Goal: Entertainment & Leisure: Consume media (video, audio)

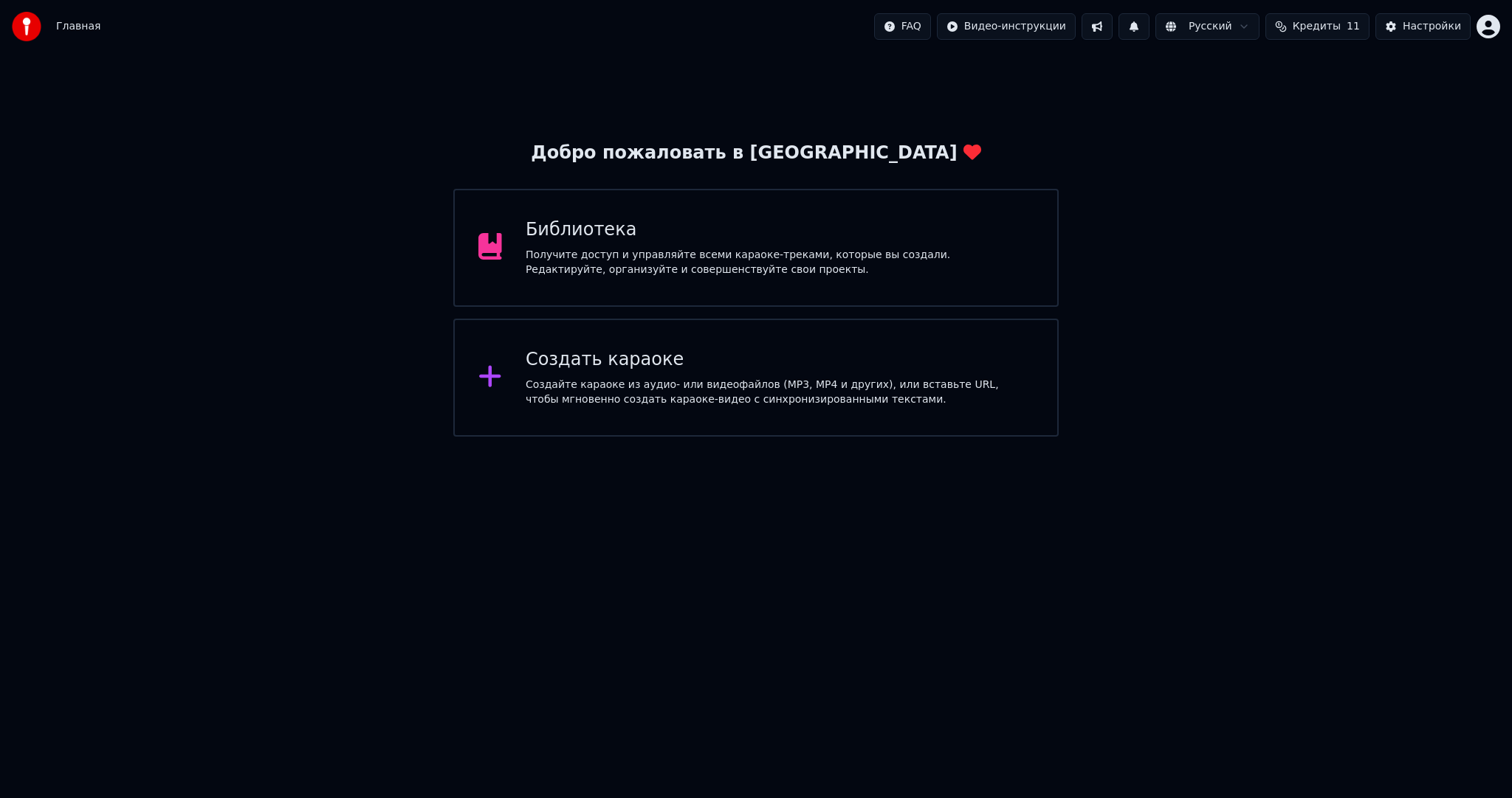
click at [838, 228] on div "Библиотека" at bounding box center [779, 230] width 508 height 24
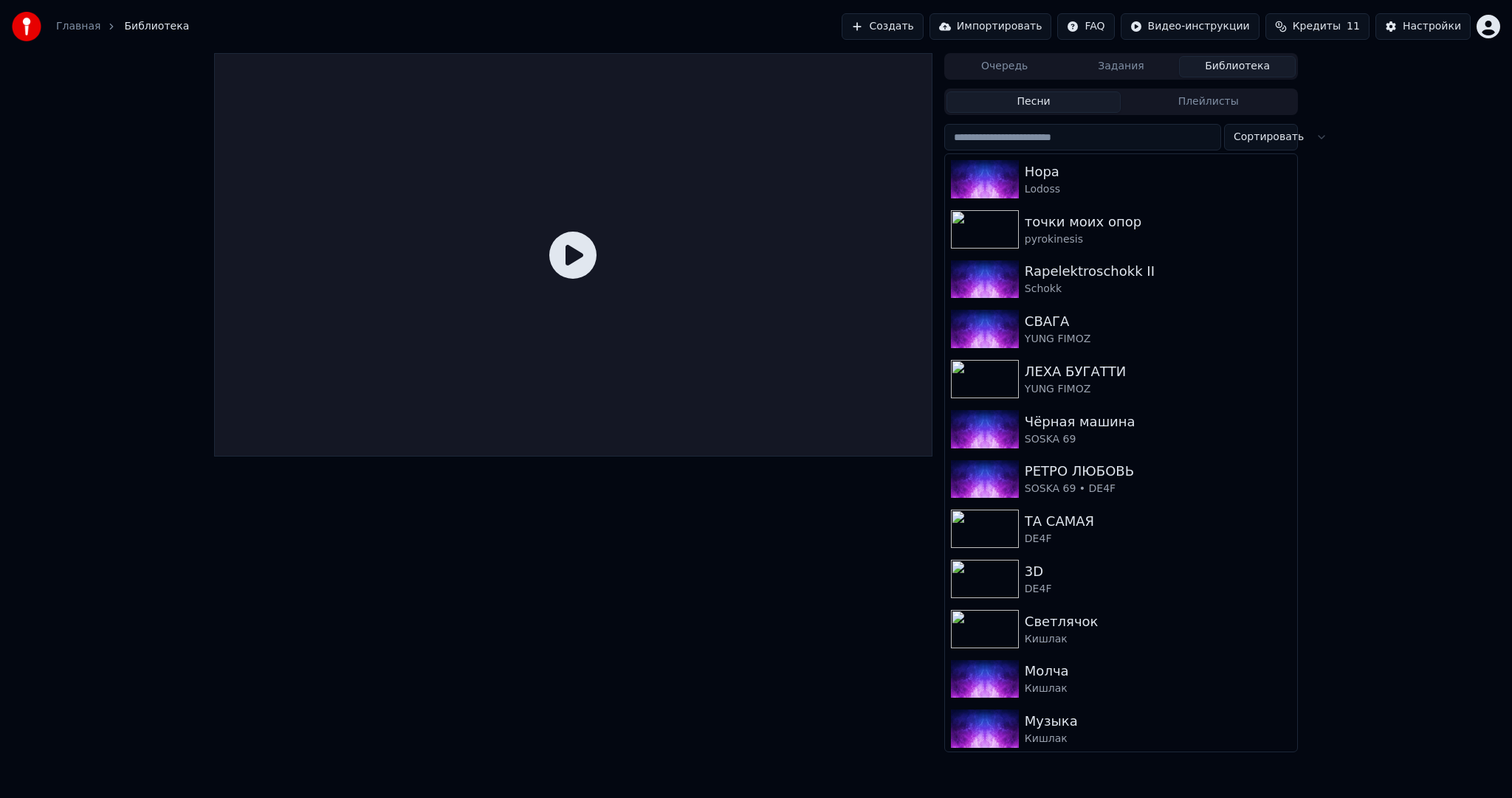
click at [1019, 138] on input "search" at bounding box center [1083, 137] width 277 height 27
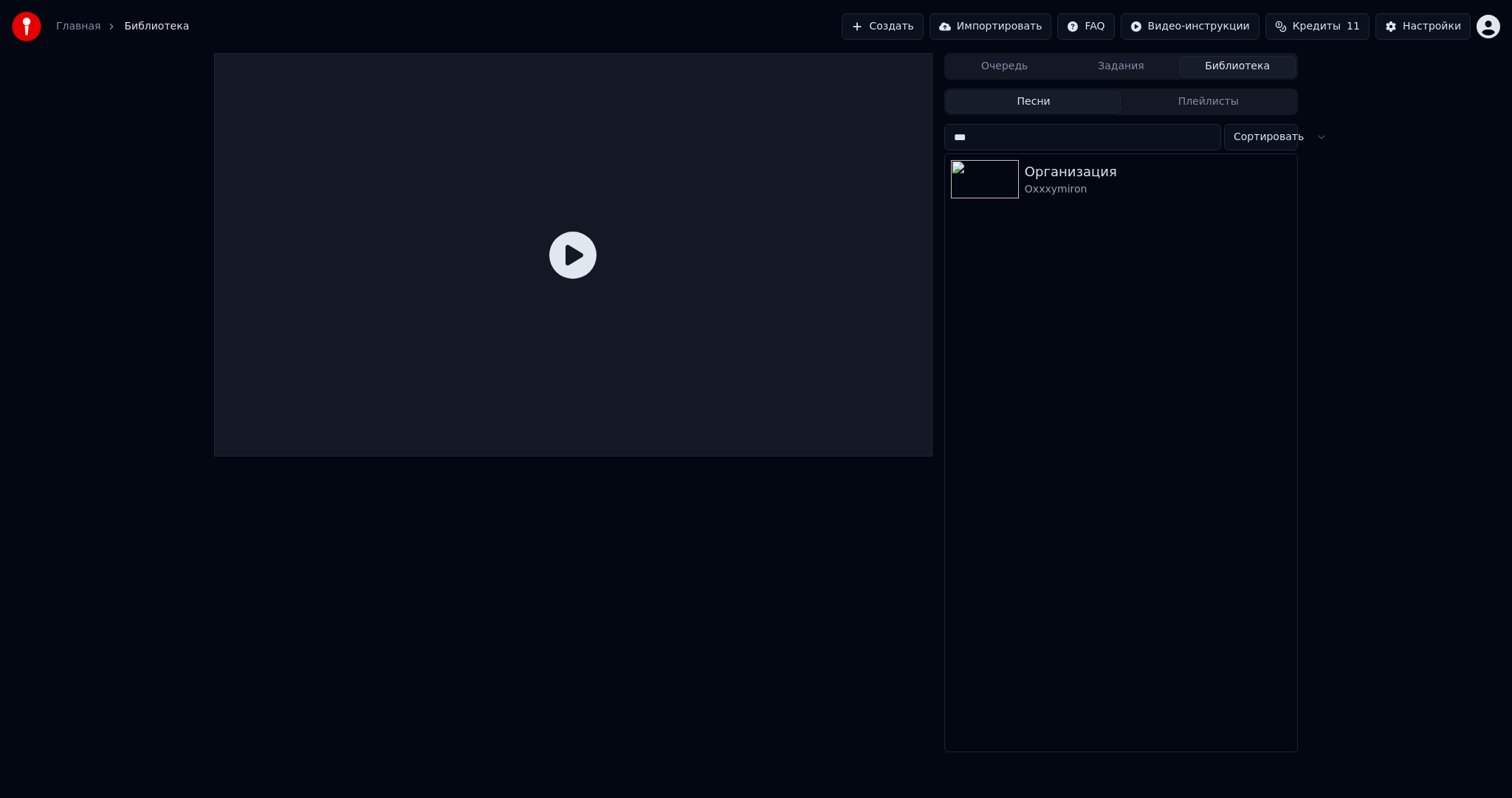
type input "***"
click at [1068, 166] on div "Организация" at bounding box center [1150, 171] width 252 height 20
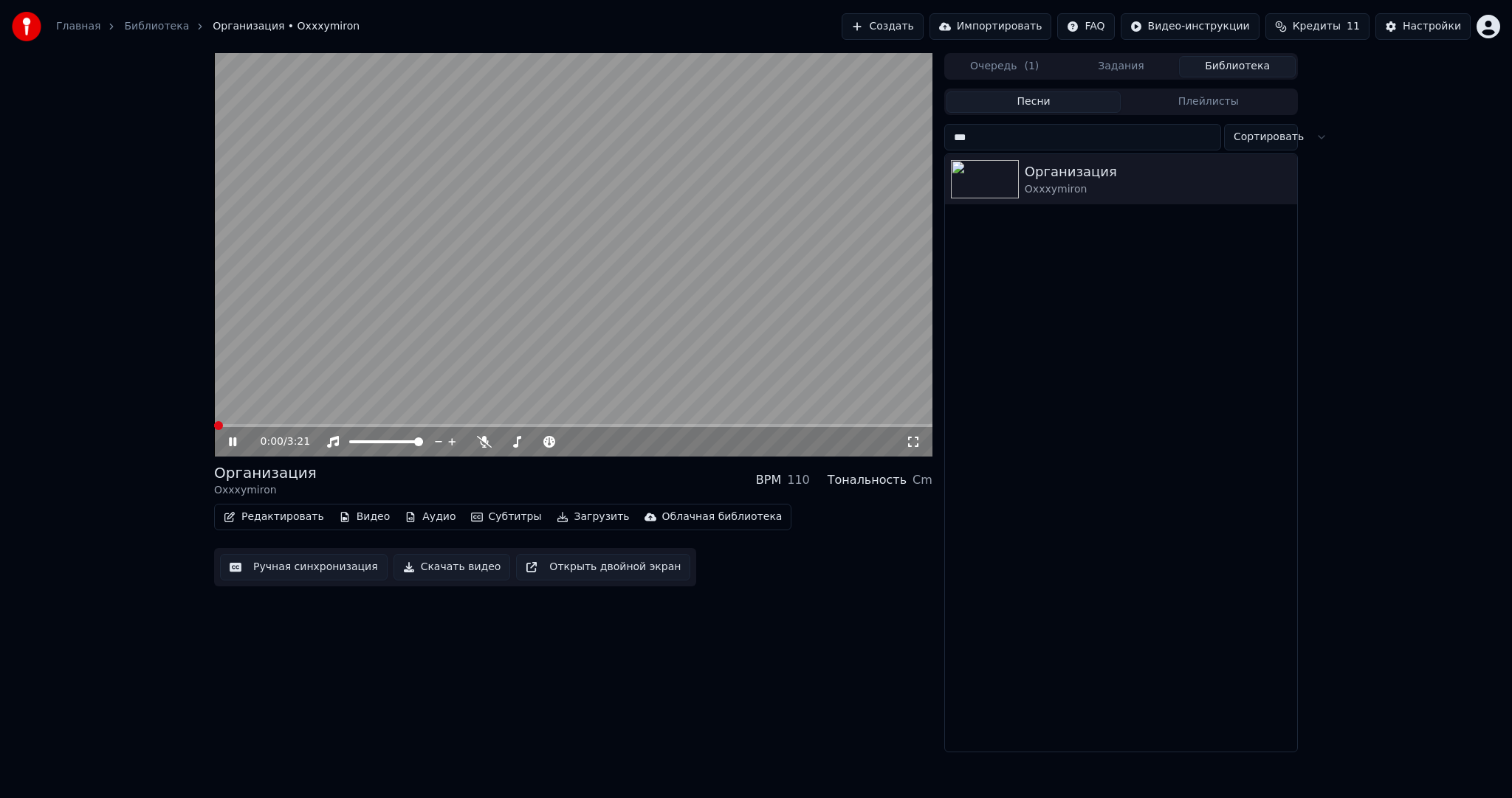
click at [491, 315] on video at bounding box center [574, 255] width 719 height 404
click at [471, 515] on icon "button" at bounding box center [477, 517] width 11 height 9
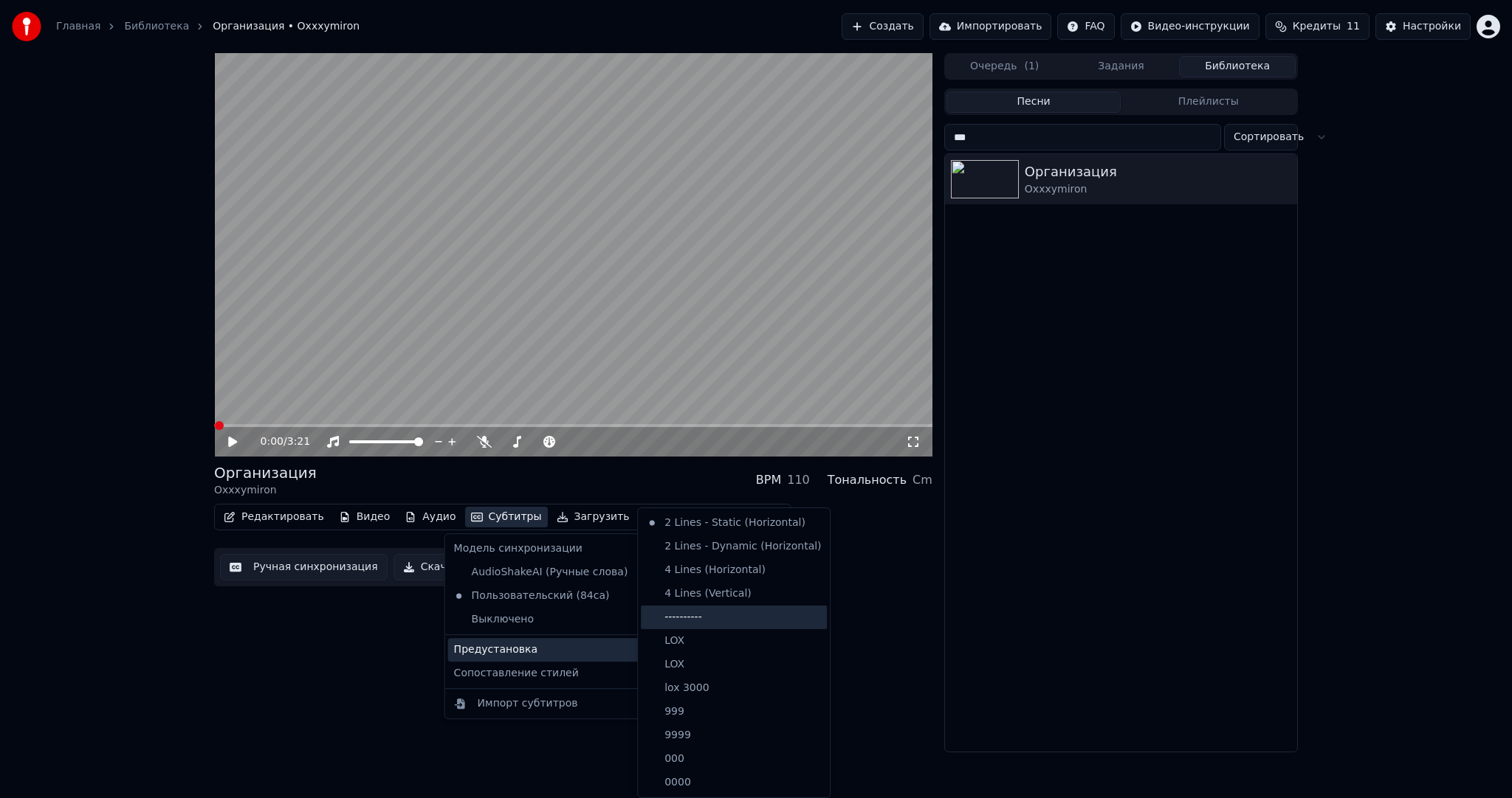
click at [720, 618] on div "----------" at bounding box center [734, 617] width 186 height 24
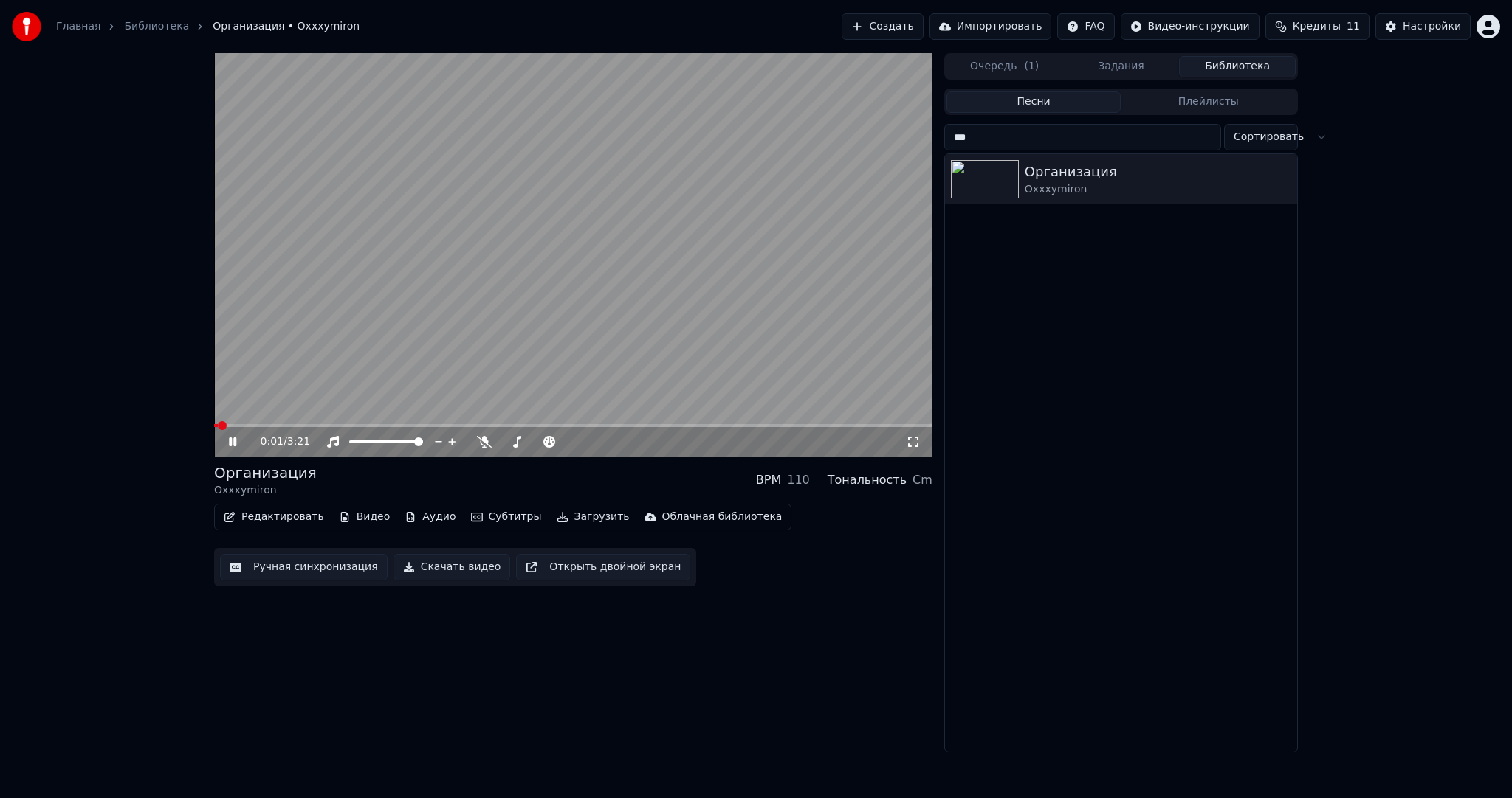
click at [912, 440] on icon at bounding box center [913, 442] width 15 height 11
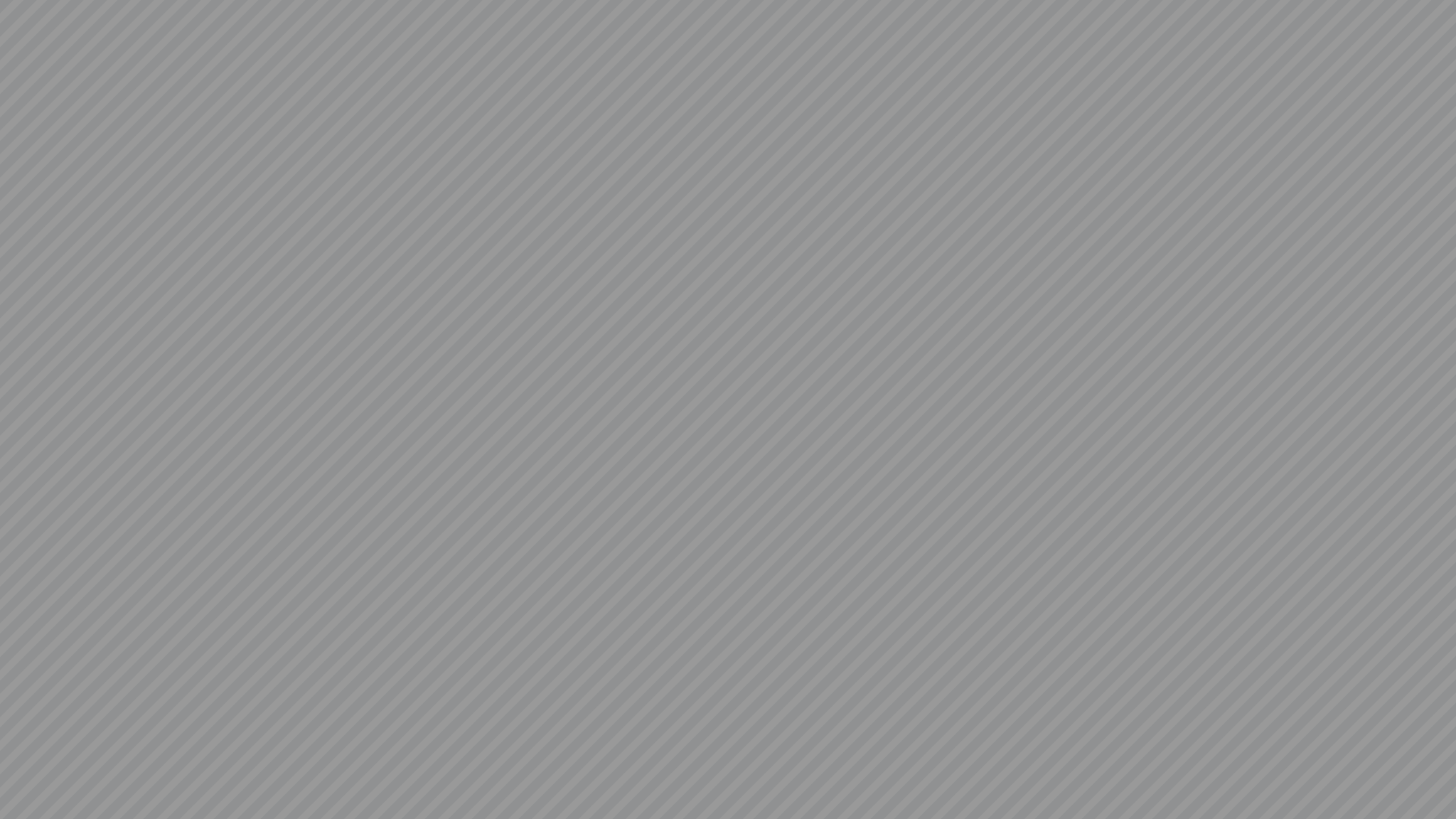
click at [1050, 511] on video at bounding box center [728, 410] width 1456 height 819
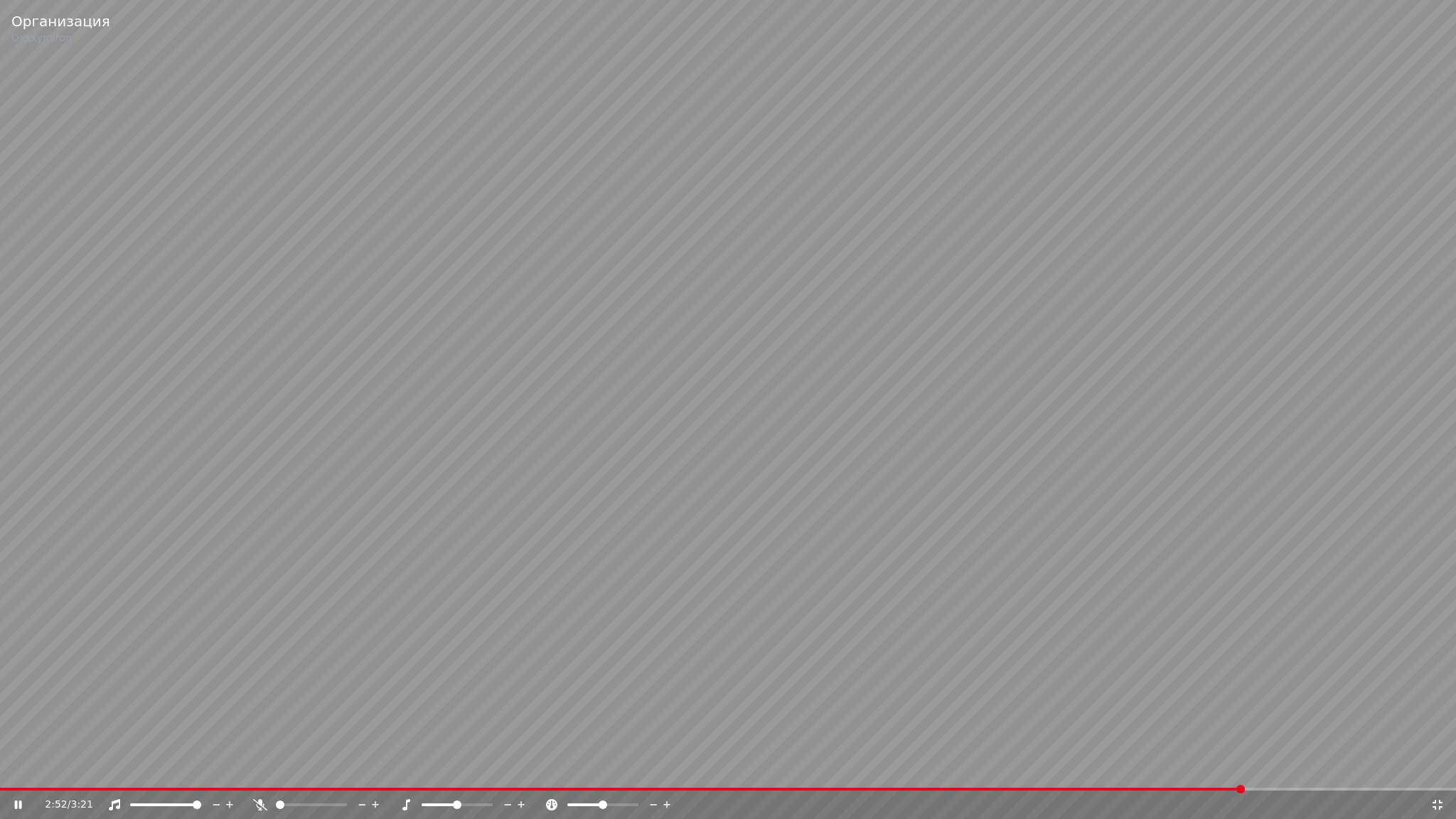
click at [1050, 511] on video at bounding box center [728, 410] width 1456 height 819
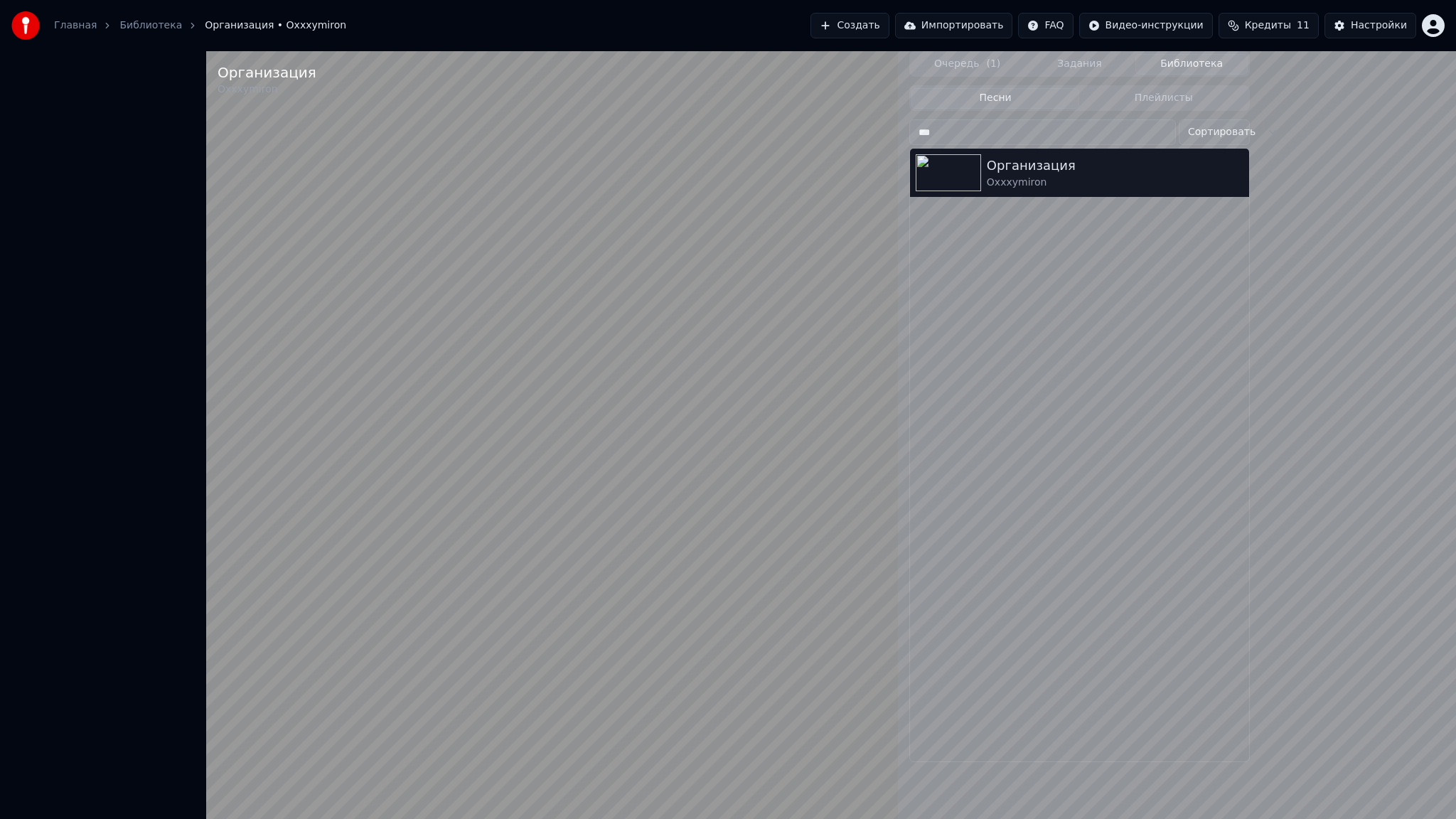
click at [1050, 494] on div "Организация Oxxxymiron" at bounding box center [1079, 454] width 339 height 613
